Goal: Task Accomplishment & Management: Complete application form

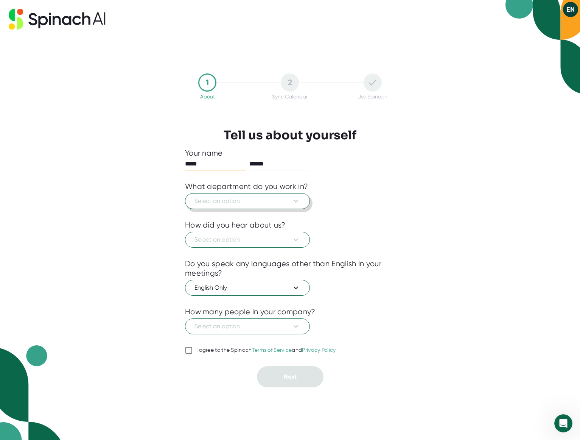
click at [296, 198] on icon at bounding box center [295, 200] width 9 height 9
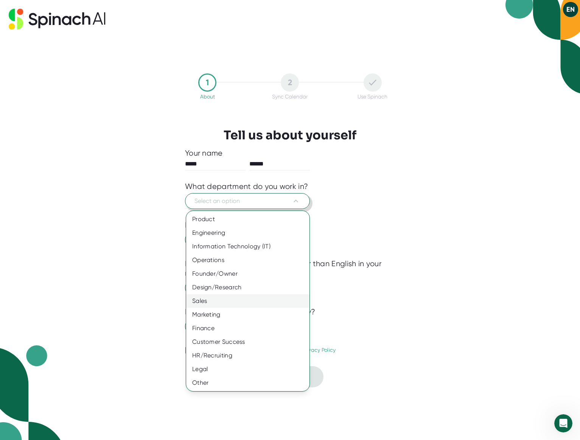
click at [252, 301] on div "Sales" at bounding box center [247, 301] width 123 height 14
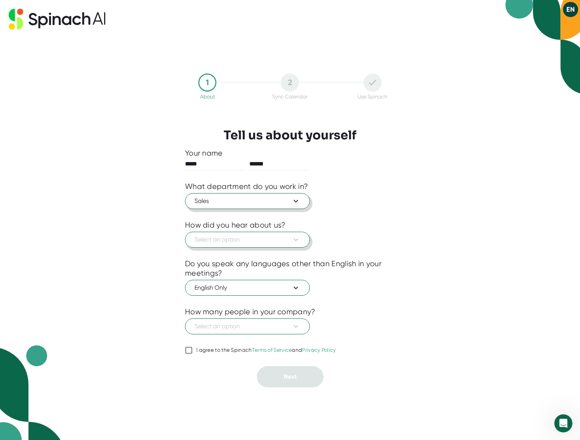
click at [263, 242] on span "Select an option" at bounding box center [248, 239] width 106 height 9
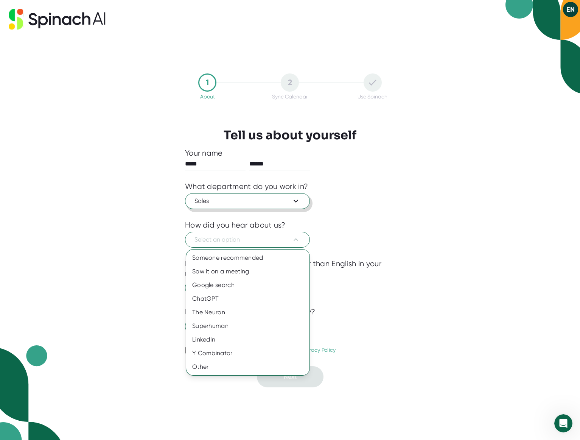
click at [378, 261] on div at bounding box center [290, 220] width 580 height 440
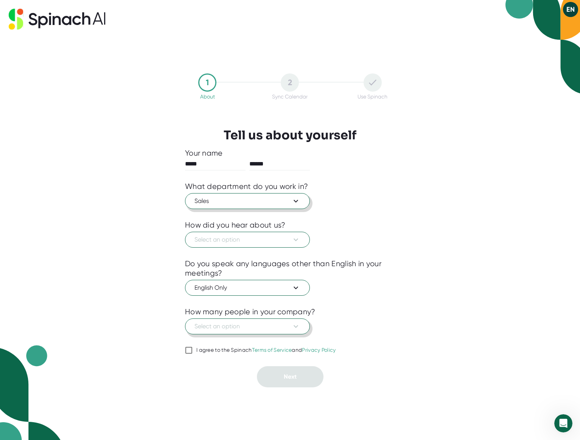
click at [263, 329] on span "Select an option" at bounding box center [248, 326] width 106 height 9
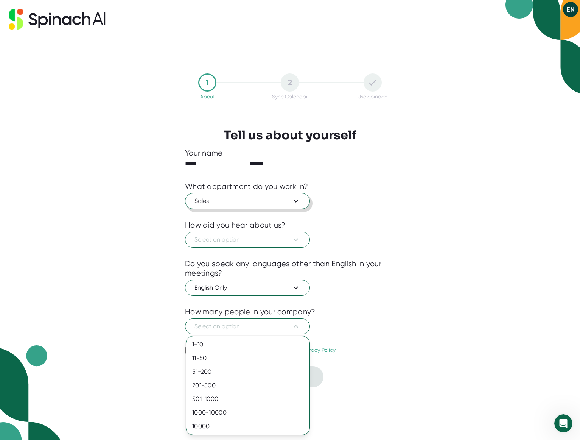
click at [278, 237] on div at bounding box center [290, 220] width 580 height 440
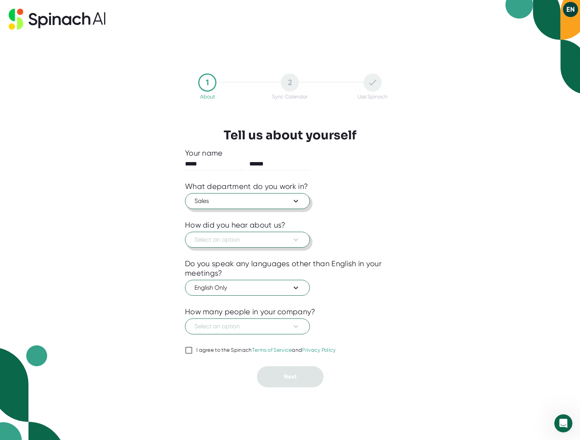
click at [278, 238] on span "Select an option" at bounding box center [248, 239] width 106 height 9
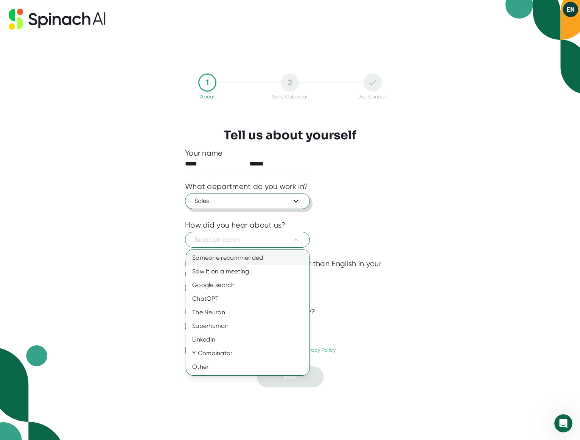
click at [272, 255] on div "Someone recommended" at bounding box center [247, 258] width 123 height 14
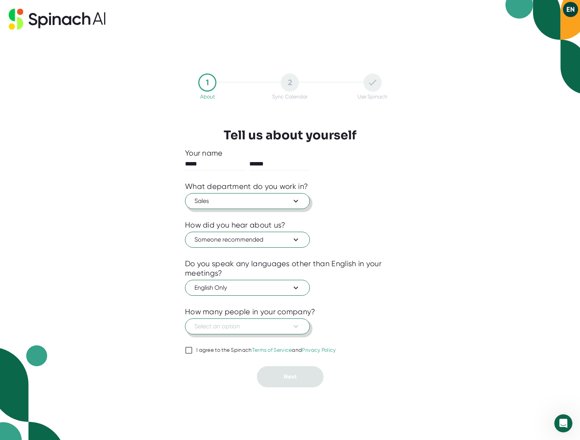
click at [266, 325] on span "Select an option" at bounding box center [248, 326] width 106 height 9
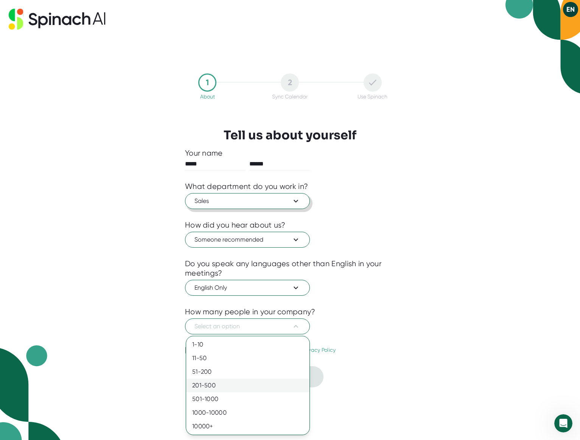
click at [254, 383] on div "201-500" at bounding box center [247, 385] width 123 height 14
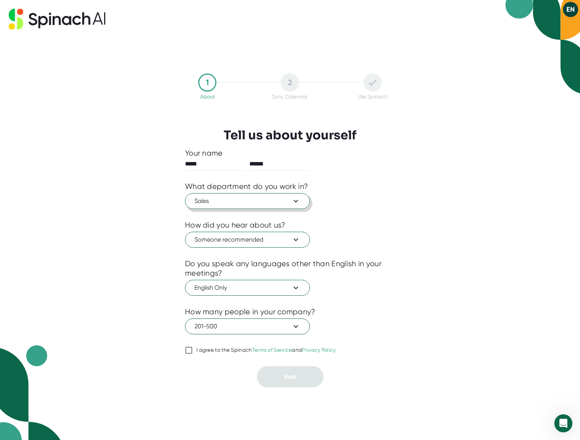
click at [221, 351] on div "I agree to the Spinach Terms of Service and Privacy Policy" at bounding box center [266, 350] width 140 height 7
click at [193, 351] on input "I agree to the Spinach Terms of Service and Privacy Policy" at bounding box center [189, 350] width 8 height 9
checkbox input "true"
click at [275, 374] on button "Next" at bounding box center [290, 376] width 67 height 21
